Goal: Check status: Check status

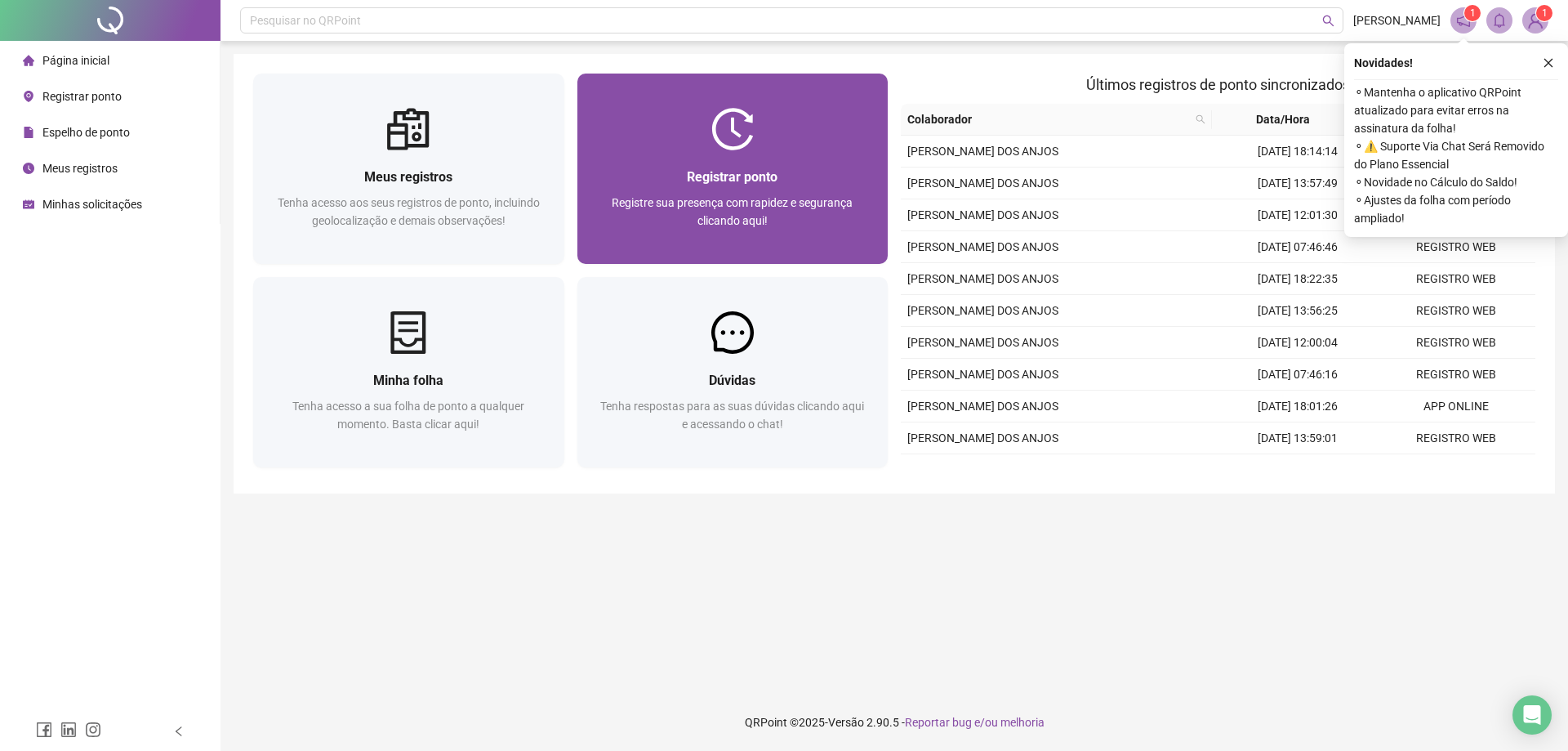
click at [675, 154] on div "Registrar ponto Registre sua presença com rapidez e segurança clicando aqui!" at bounding box center [732, 206] width 311 height 113
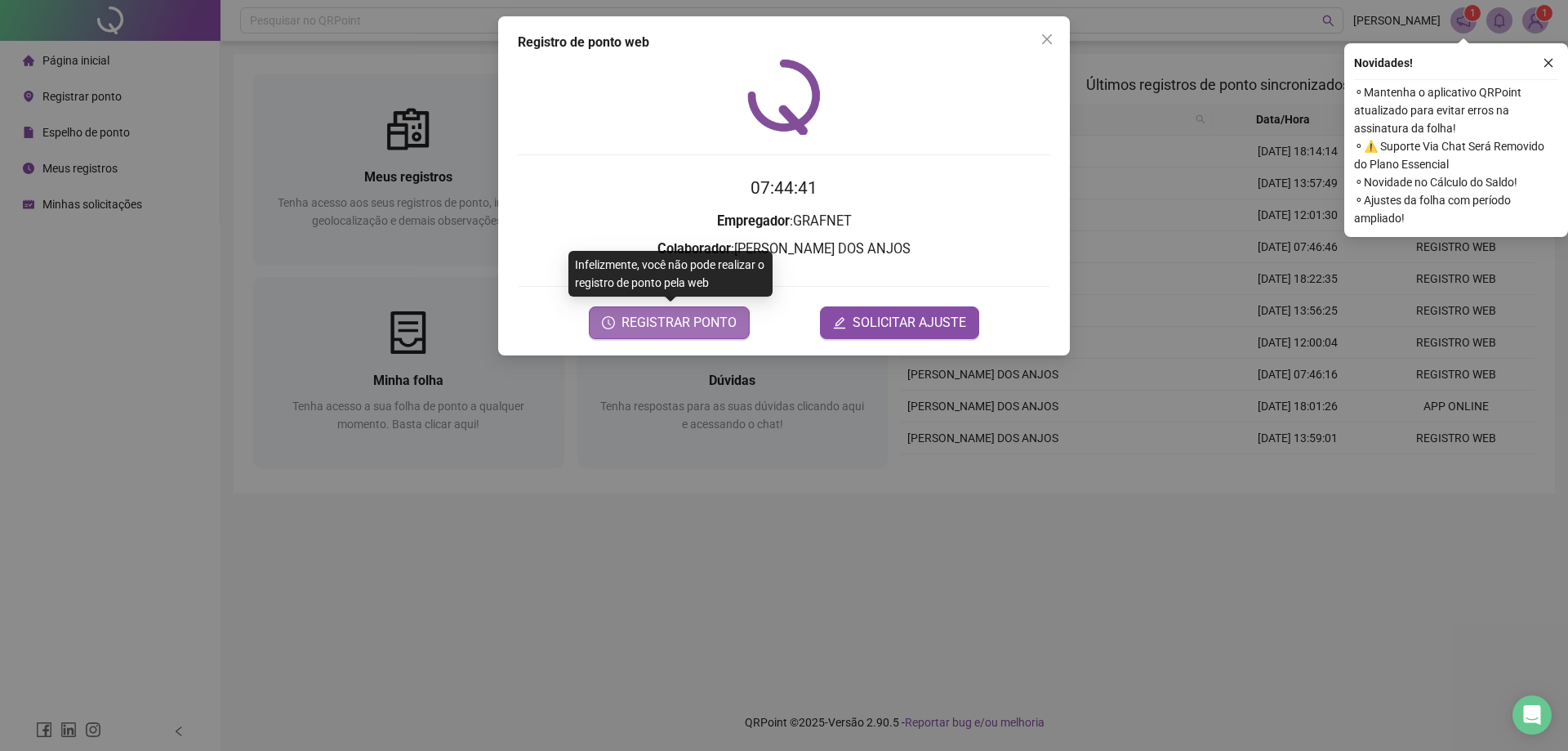
click at [710, 327] on span "REGISTRAR PONTO" at bounding box center [679, 322] width 115 height 19
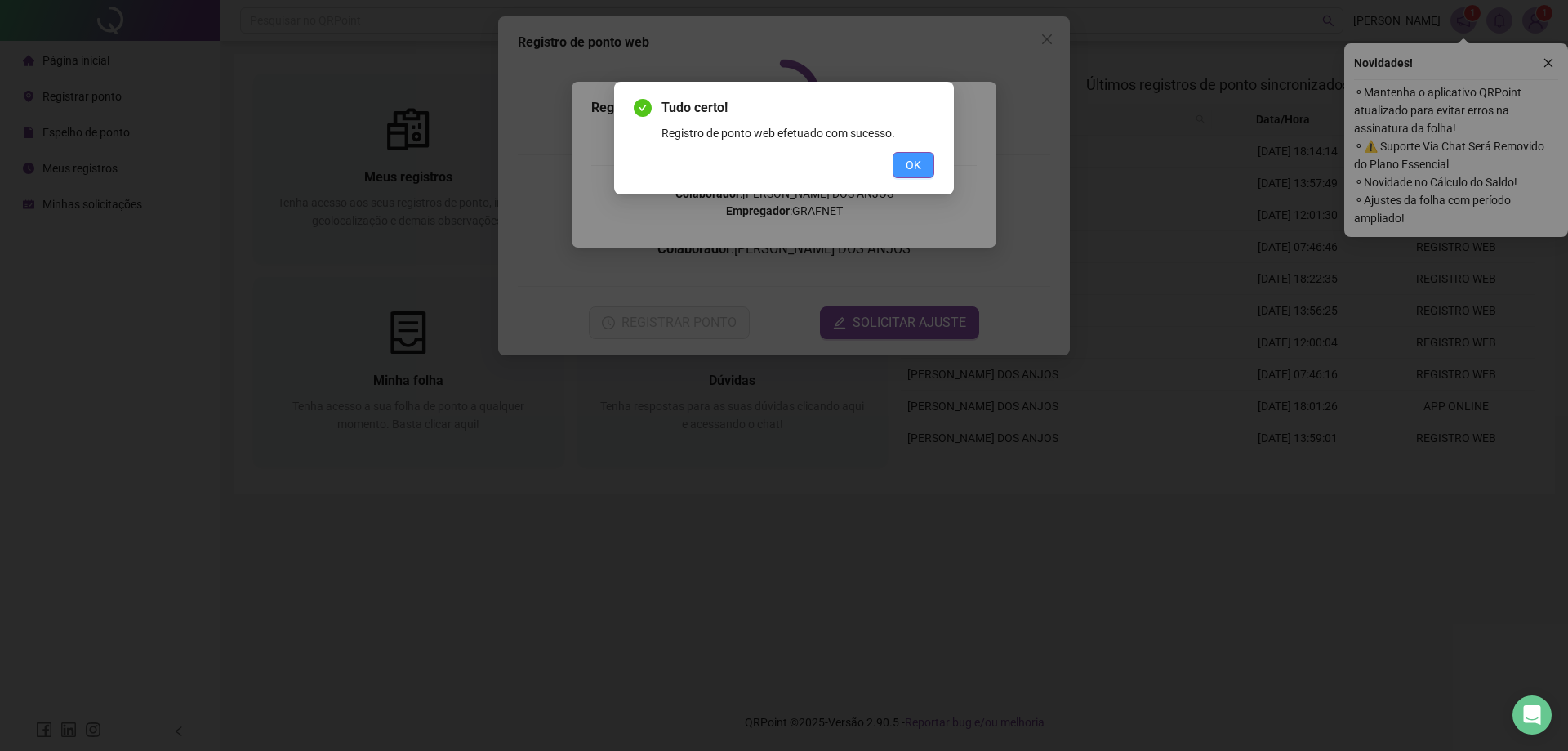
click at [930, 165] on button "OK" at bounding box center [913, 164] width 42 height 26
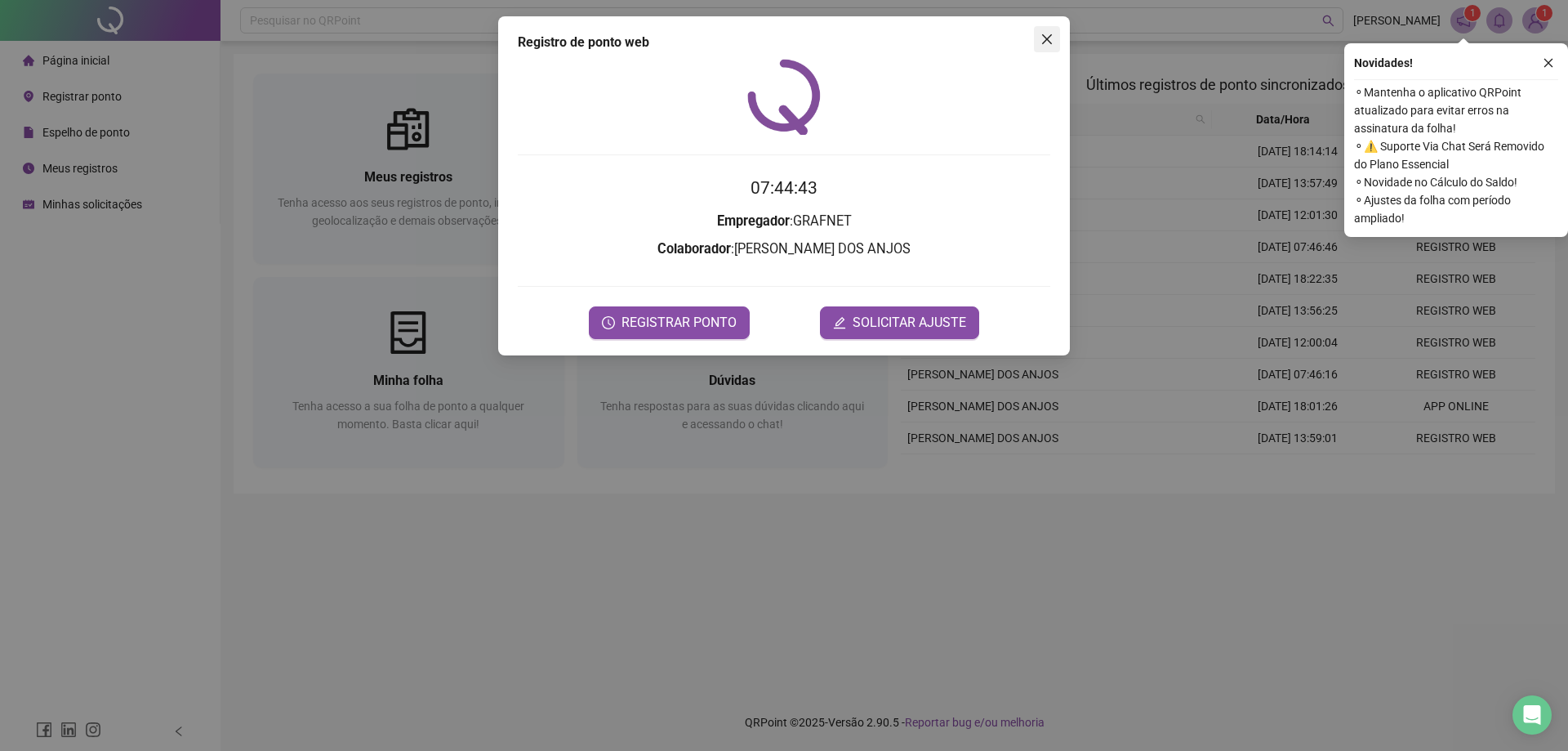
click at [1050, 30] on button "Close" at bounding box center [1047, 39] width 26 height 26
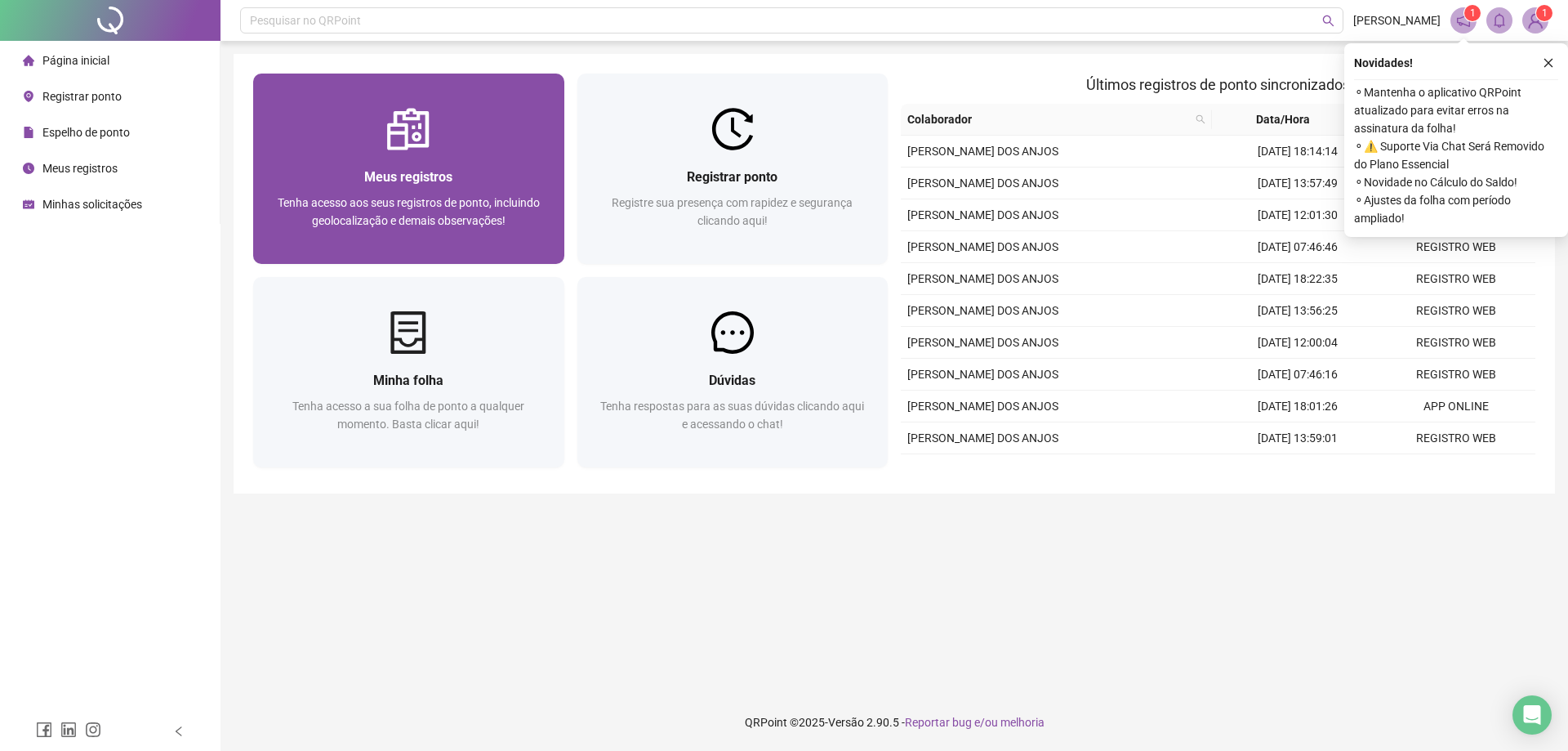
click at [408, 179] on span "Meus registros" at bounding box center [408, 177] width 88 height 16
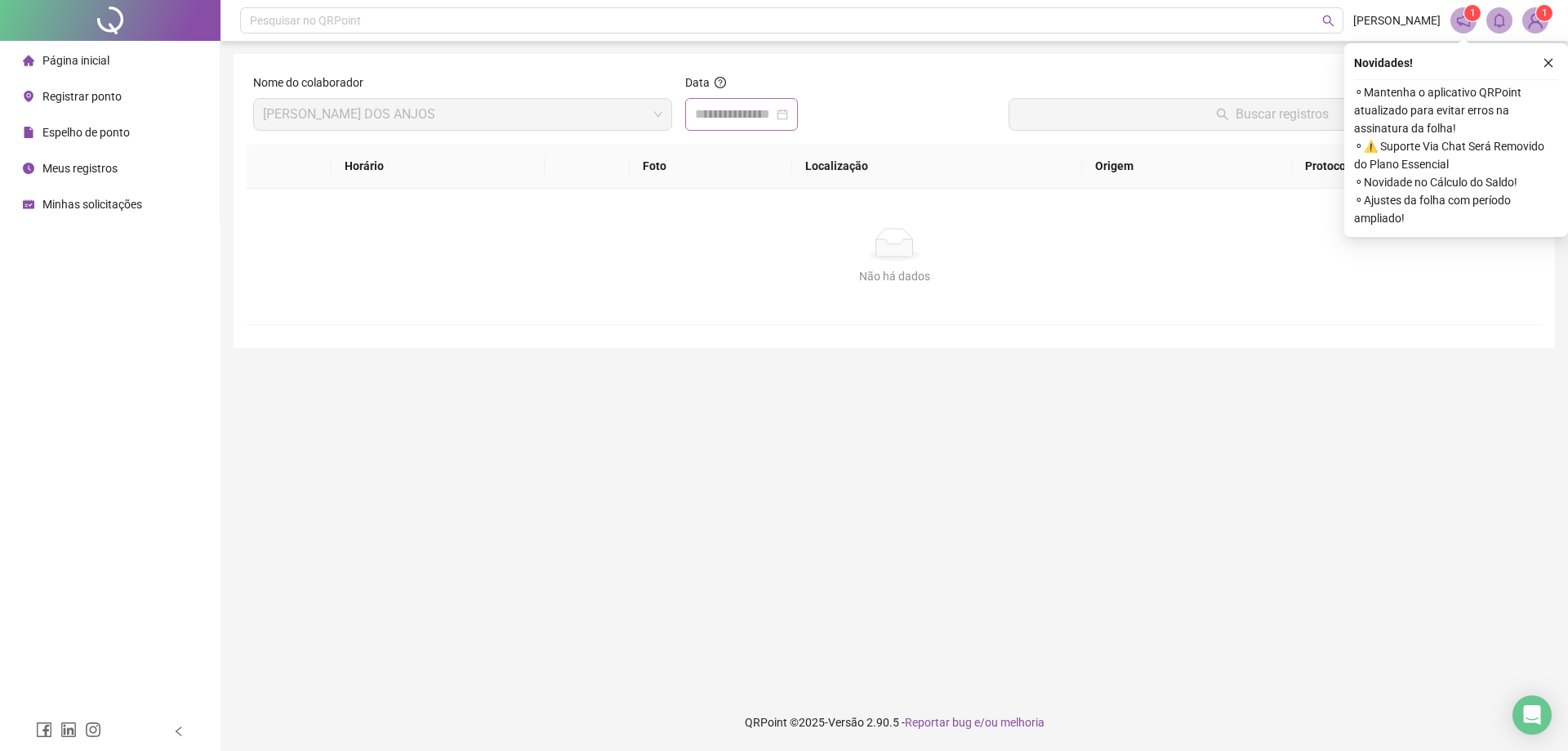
click at [789, 118] on div at bounding box center [741, 114] width 93 height 19
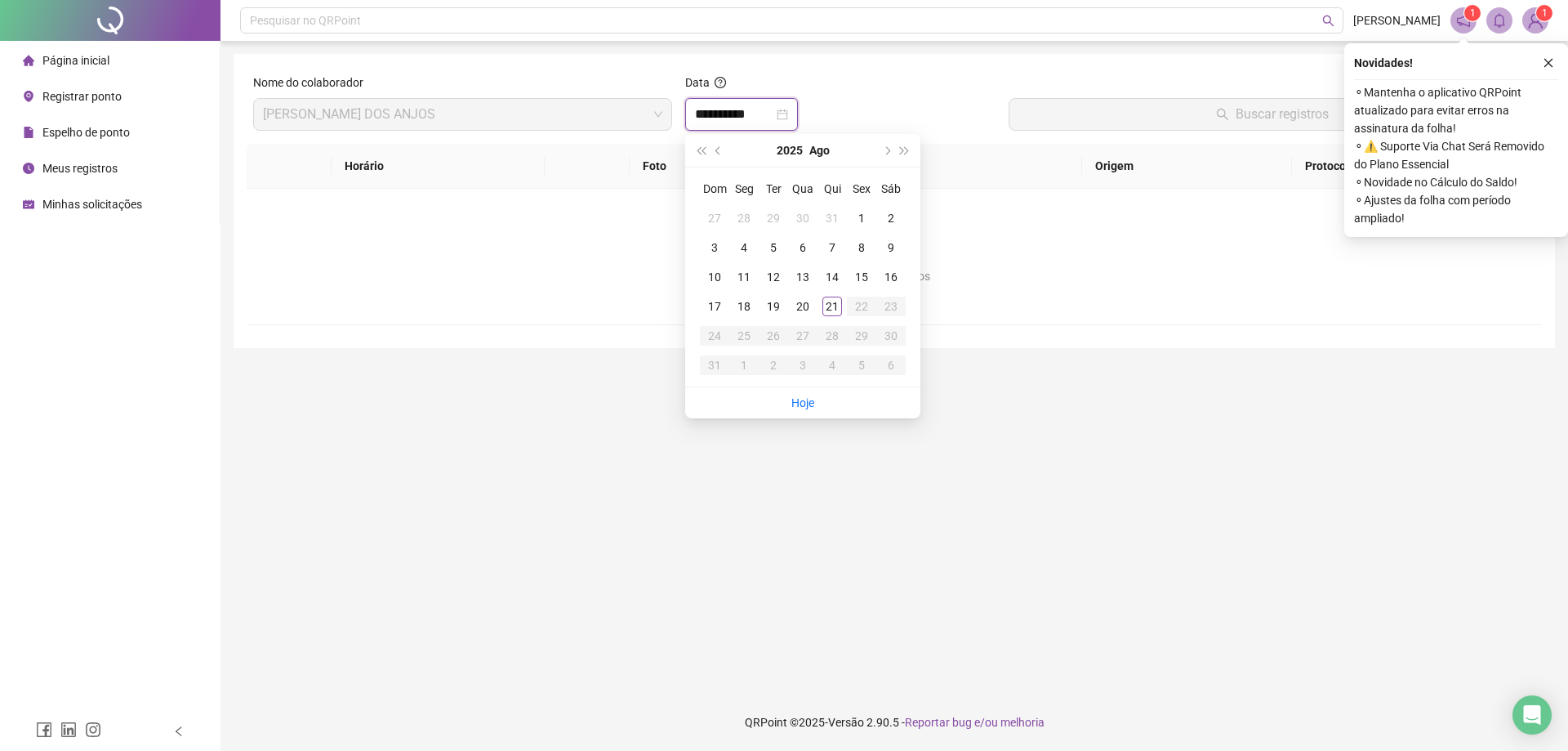
type input "**********"
click at [835, 308] on div "21" at bounding box center [831, 306] width 19 height 19
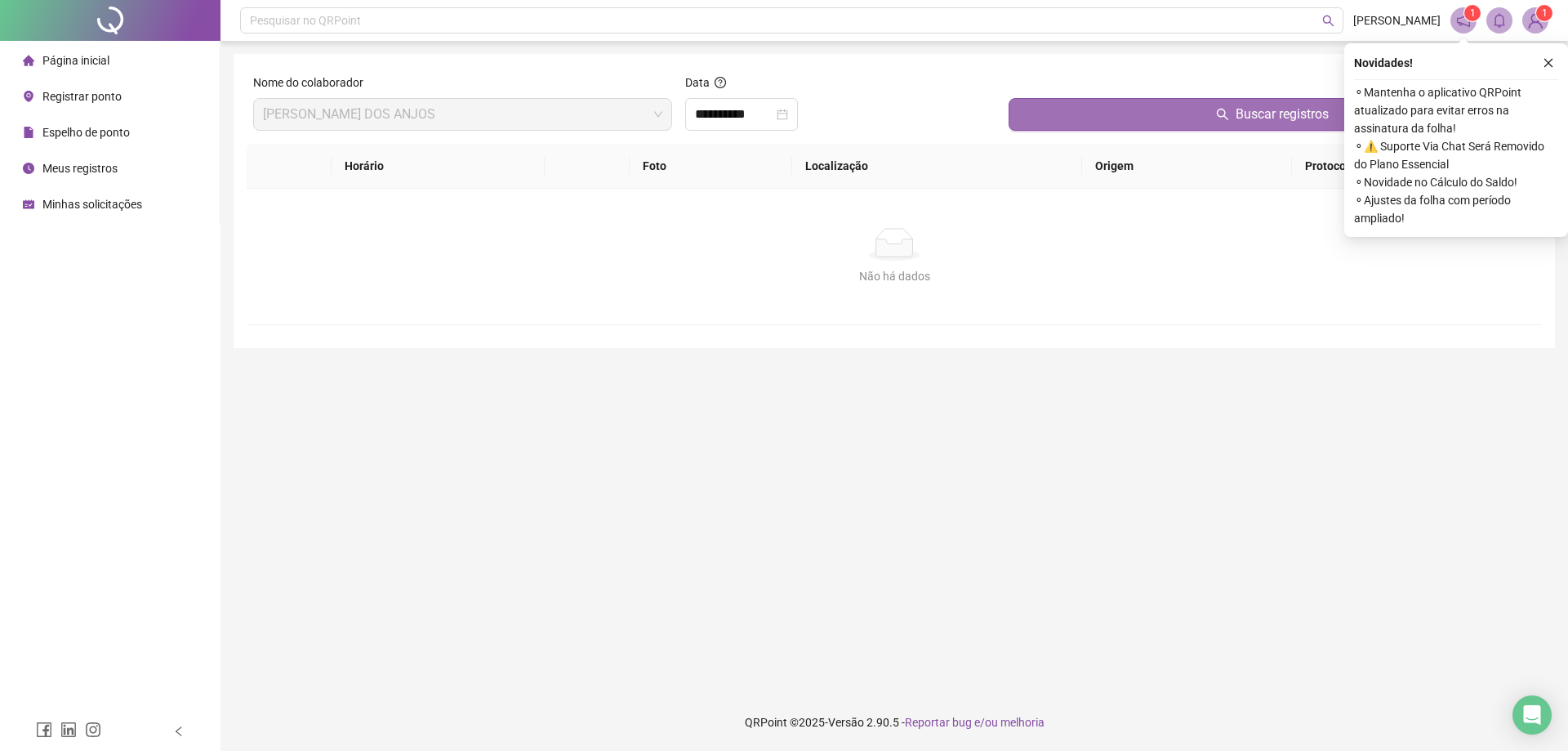
click at [1229, 101] on button "Buscar registros" at bounding box center [1272, 114] width 527 height 33
